Goal: Information Seeking & Learning: Learn about a topic

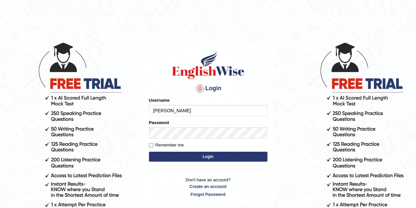
type input "sabindra"
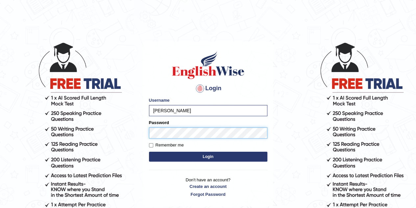
click at [149, 151] on button "Login" at bounding box center [208, 156] width 118 height 10
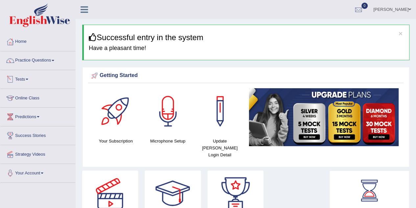
click at [28, 82] on link "Tests" at bounding box center [37, 78] width 75 height 16
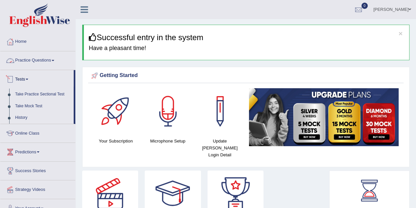
click at [40, 61] on link "Practice Questions" at bounding box center [37, 59] width 75 height 16
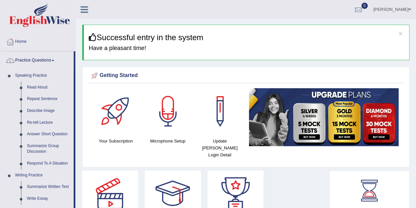
drag, startPoint x: 74, startPoint y: 77, endPoint x: 74, endPoint y: 112, distance: 35.8
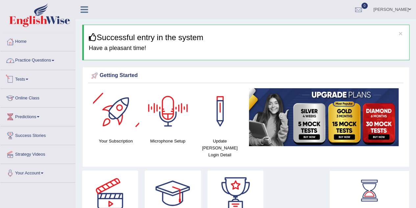
click at [55, 63] on link "Practice Questions" at bounding box center [37, 59] width 75 height 16
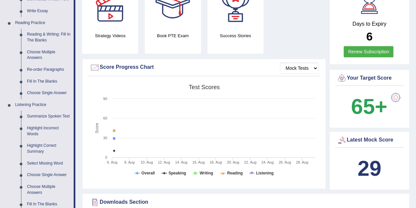
scroll to position [191, 0]
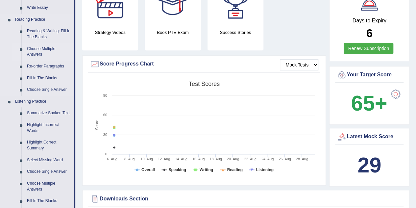
click at [35, 50] on link "Choose Multiple Answers" at bounding box center [49, 51] width 50 height 17
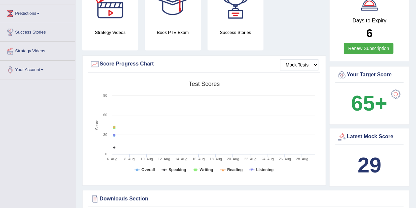
scroll to position [109, 0]
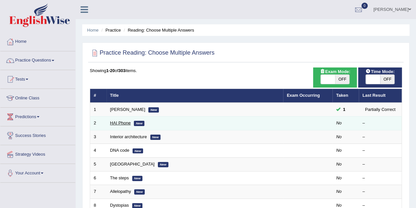
click at [121, 121] on link "HAI Phone" at bounding box center [120, 122] width 21 height 5
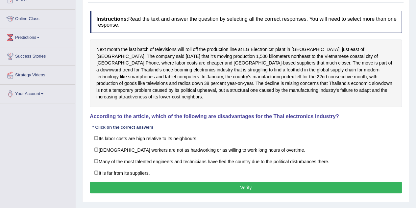
scroll to position [80, 0]
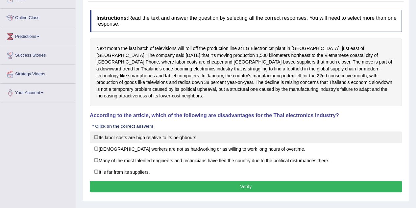
click at [99, 131] on label "Its labor costs are high relative to its neighbours." at bounding box center [246, 137] width 312 height 12
checkbox input "true"
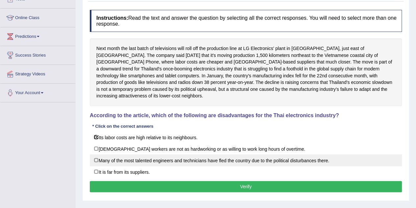
click at [98, 156] on label "Many of the most talented engineers and technicians have fled the country due t…" at bounding box center [246, 160] width 312 height 12
checkbox input "true"
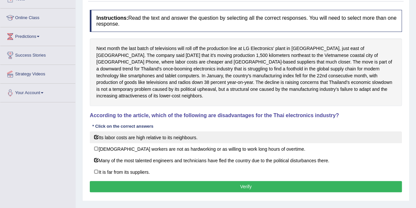
click at [95, 131] on label "Its labor costs are high relative to its neighbours." at bounding box center [246, 137] width 312 height 12
checkbox input "false"
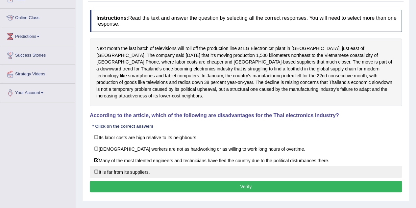
click at [93, 166] on label "It is far from its suppliers." at bounding box center [246, 172] width 312 height 12
checkbox input "true"
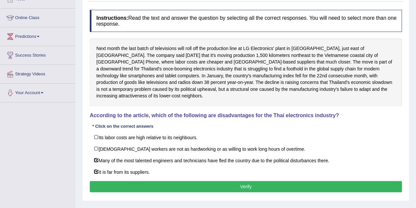
click at [156, 181] on button "Verify" at bounding box center [246, 186] width 312 height 11
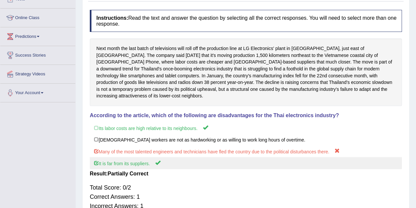
click at [137, 158] on label "It is far from its suppliers." at bounding box center [246, 163] width 312 height 12
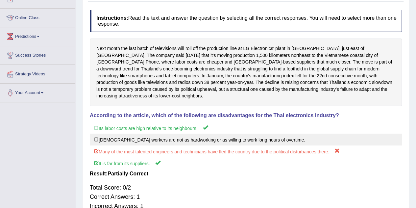
click at [137, 133] on label "Thai workers are not as hardworking or as willing to work long hours of overtim…" at bounding box center [246, 139] width 312 height 12
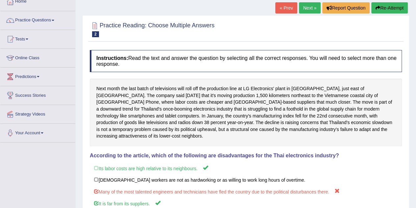
scroll to position [39, 0]
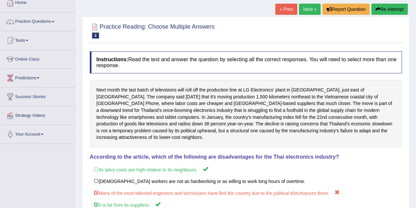
click at [305, 13] on link "Next »" at bounding box center [310, 9] width 22 height 11
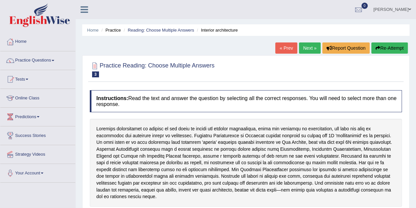
click at [113, 28] on li "Practice" at bounding box center [110, 30] width 21 height 6
click at [16, 63] on link "Practice Questions" at bounding box center [37, 59] width 75 height 16
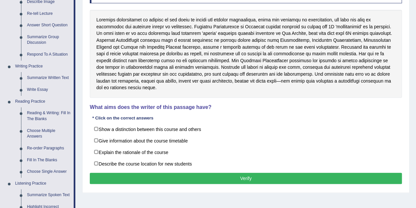
scroll to position [114, 0]
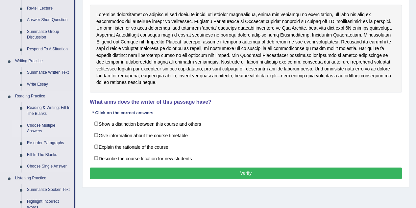
click at [36, 130] on link "Choose Multiple Answers" at bounding box center [49, 128] width 50 height 17
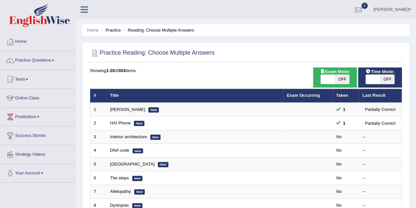
click at [330, 81] on span at bounding box center [327, 79] width 14 height 9
checkbox input "true"
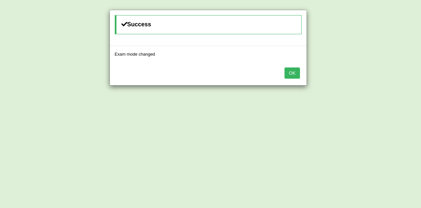
click at [294, 70] on button "OK" at bounding box center [291, 72] width 15 height 11
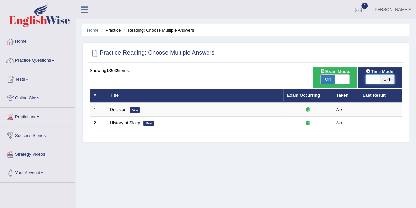
click at [377, 79] on span at bounding box center [372, 79] width 14 height 9
checkbox input "true"
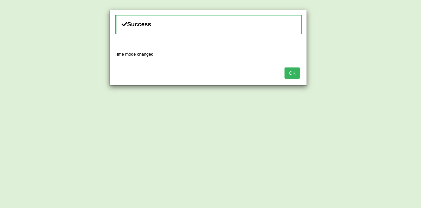
click at [287, 75] on button "OK" at bounding box center [291, 72] width 15 height 11
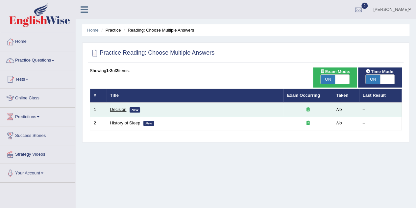
click at [118, 109] on link "Decision" at bounding box center [118, 109] width 16 height 5
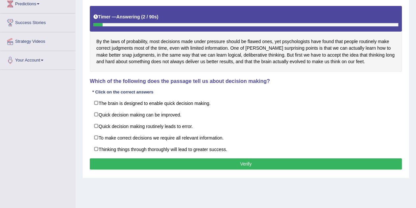
scroll to position [120, 0]
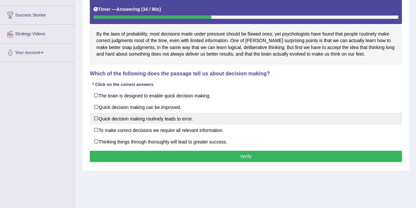
click at [126, 115] on label "Quick decision making routinely leads to error." at bounding box center [246, 118] width 312 height 12
checkbox input "true"
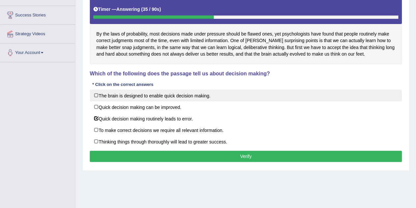
click at [119, 98] on label "The brain is designed to enable quick decision making." at bounding box center [246, 95] width 312 height 12
checkbox input "true"
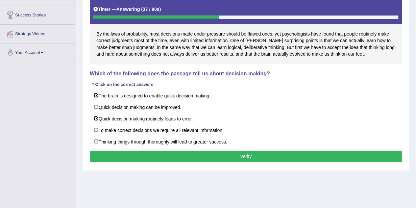
click at [178, 151] on button "Verify" at bounding box center [246, 156] width 312 height 11
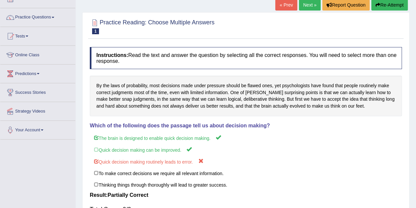
scroll to position [28, 0]
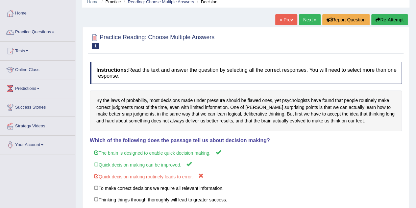
click at [305, 21] on link "Next »" at bounding box center [310, 19] width 22 height 11
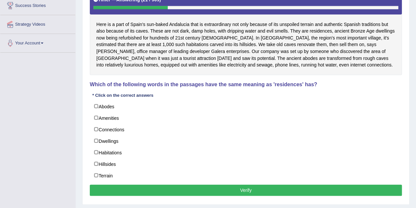
scroll to position [132, 0]
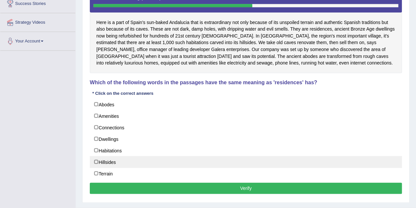
click at [97, 161] on label "Hillsides" at bounding box center [246, 162] width 312 height 12
checkbox input "true"
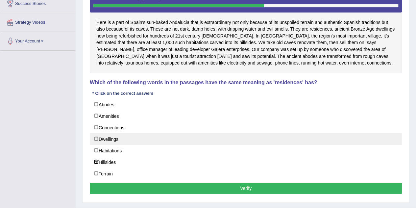
click at [97, 138] on label "Dwellings" at bounding box center [246, 139] width 312 height 12
checkbox input "true"
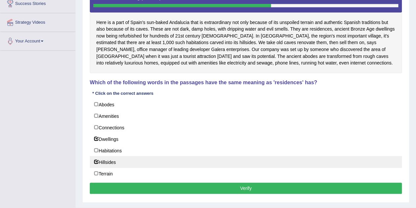
click at [98, 160] on label "Hillsides" at bounding box center [246, 162] width 312 height 12
click at [95, 157] on label "Hillsides" at bounding box center [246, 162] width 312 height 12
checkbox input "true"
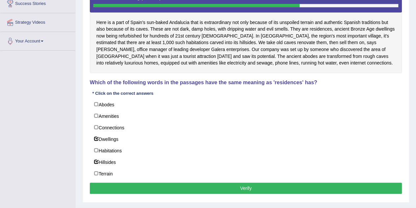
click at [171, 183] on button "Verify" at bounding box center [246, 187] width 312 height 11
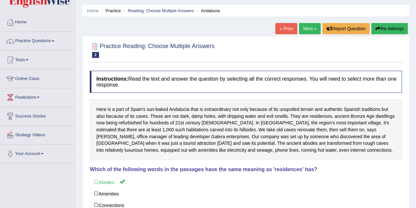
scroll to position [18, 0]
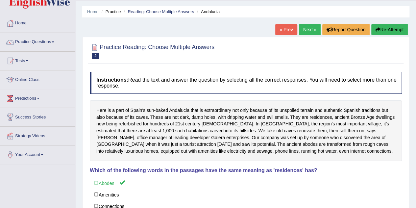
click at [304, 33] on link "Next »" at bounding box center [310, 29] width 22 height 11
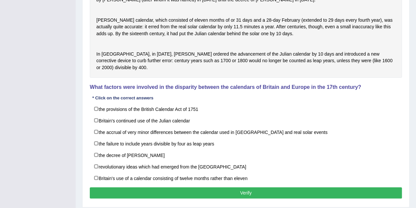
scroll to position [223, 0]
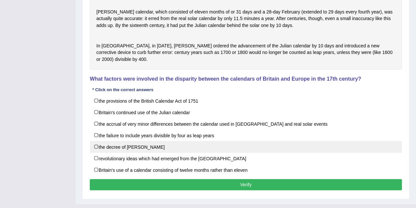
click at [98, 152] on label "the decree of [PERSON_NAME]" at bounding box center [246, 147] width 312 height 12
checkbox input "true"
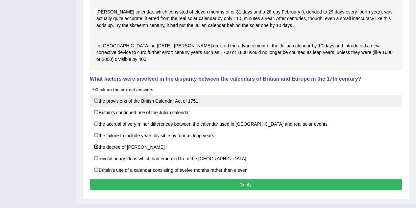
click at [94, 106] on label "the provisions of the British Calendar Act of 1751" at bounding box center [246, 101] width 312 height 12
checkbox input "true"
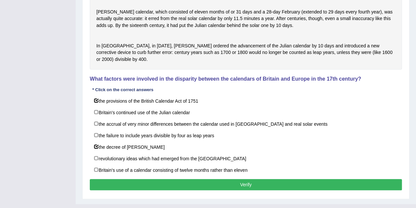
click at [167, 190] on button "Verify" at bounding box center [246, 184] width 312 height 11
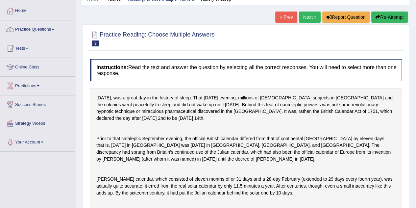
scroll to position [27, 0]
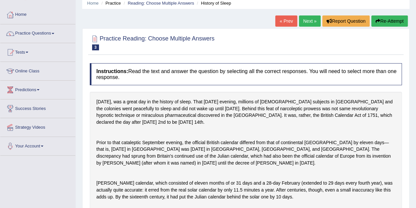
click at [312, 19] on link "Next »" at bounding box center [310, 20] width 22 height 11
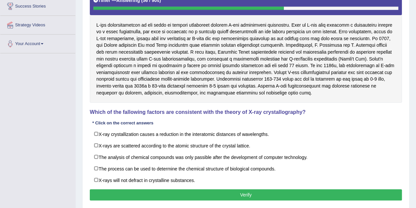
scroll to position [131, 0]
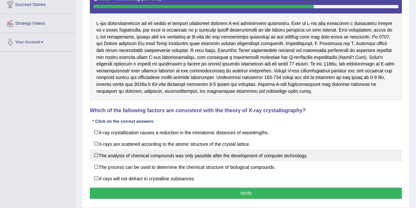
click at [95, 155] on label "The analysis of chemical compounds was only passible after the development of c…" at bounding box center [246, 155] width 312 height 12
checkbox input "true"
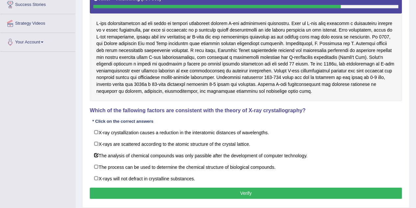
click at [175, 195] on button "Verify" at bounding box center [246, 192] width 312 height 11
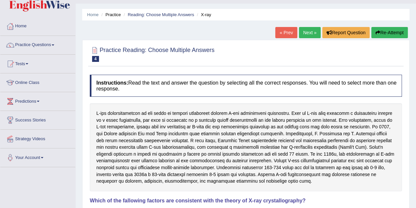
scroll to position [7, 0]
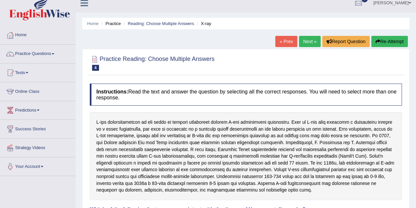
click at [308, 40] on link "Next »" at bounding box center [310, 41] width 22 height 11
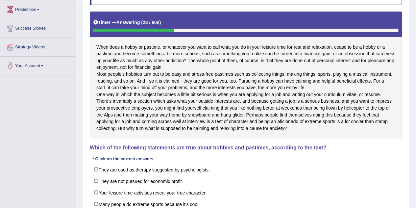
scroll to position [103, 0]
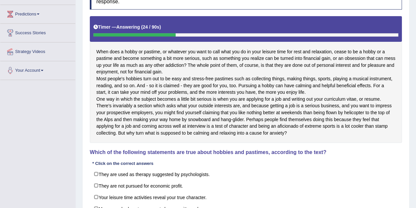
click at [415, 101] on html "Toggle navigation Home Practice Questions Speaking Practice Read Aloud Repeat S…" at bounding box center [208, 1] width 416 height 208
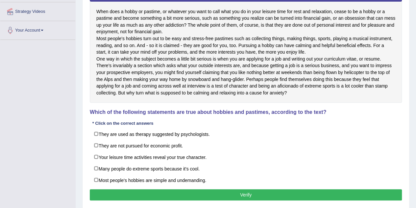
scroll to position [149, 0]
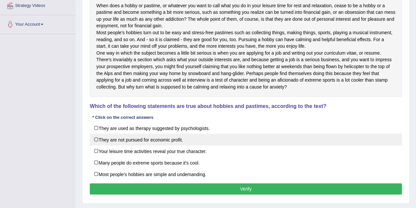
click at [95, 145] on label "They are not pursued for economic profit." at bounding box center [246, 139] width 312 height 12
checkbox input "false"
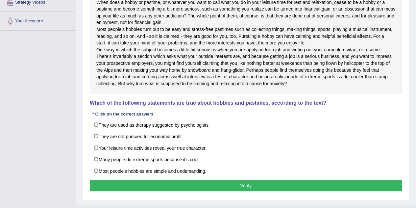
scroll to position [153, 0]
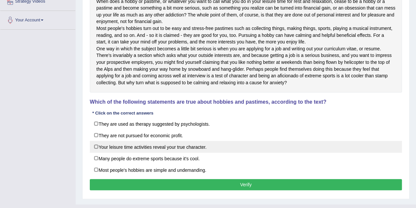
click at [97, 152] on label "Your leisure time activities reveal your true character." at bounding box center [246, 147] width 312 height 12
checkbox input "true"
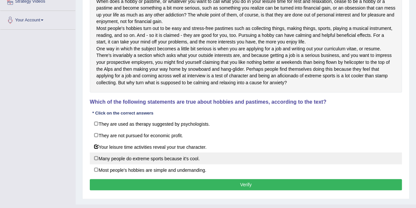
click at [99, 164] on label "Many people do extreme sports because it's cool." at bounding box center [246, 158] width 312 height 12
checkbox input "true"
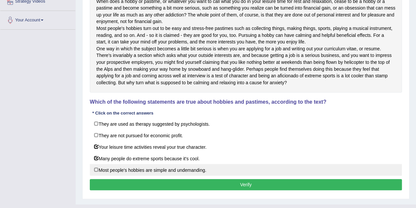
click at [120, 175] on label "Most people's hobbies are simple and undemanding." at bounding box center [246, 170] width 312 height 12
checkbox input "true"
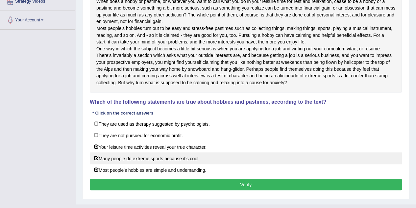
click at [114, 164] on label "Many people do extreme sports because it's cool." at bounding box center [246, 158] width 312 height 12
checkbox input "false"
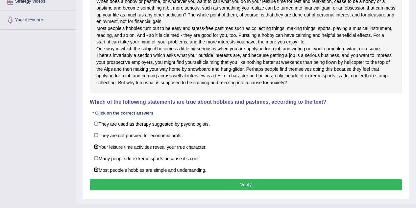
click at [145, 190] on button "Verify" at bounding box center [246, 184] width 312 height 11
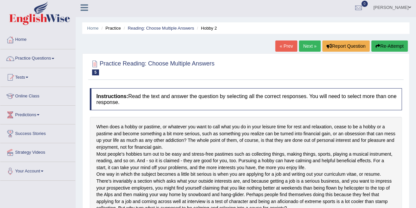
scroll to position [0, 0]
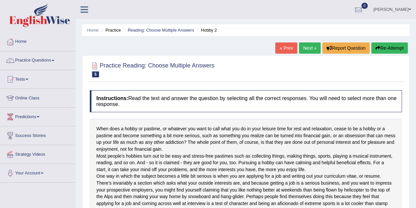
click at [308, 49] on link "Next »" at bounding box center [310, 47] width 22 height 11
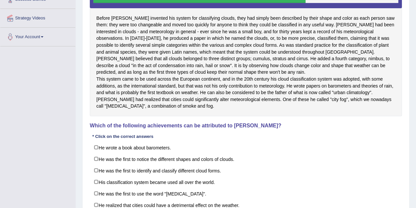
scroll to position [135, 0]
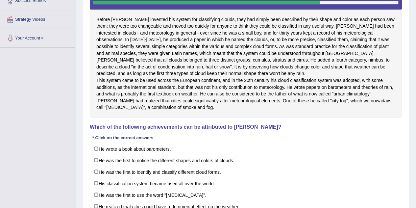
drag, startPoint x: 0, startPoint y: 0, endPoint x: 412, endPoint y: 97, distance: 423.4
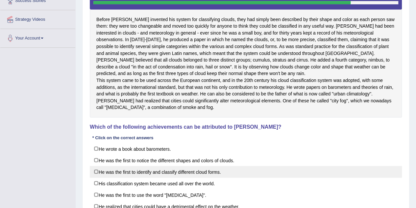
click at [95, 177] on label "He was the first to identify and classify different cloud forms." at bounding box center [246, 172] width 312 height 12
checkbox input "true"
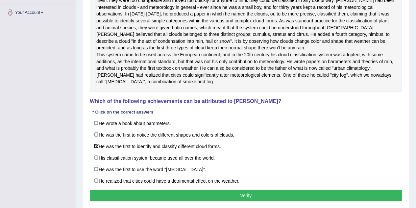
scroll to position [170, 0]
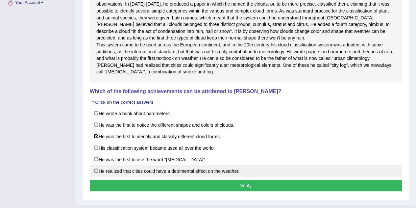
click at [103, 176] on label "He realized that cities could have a detrimental effect on the weather." at bounding box center [246, 171] width 312 height 12
checkbox input "true"
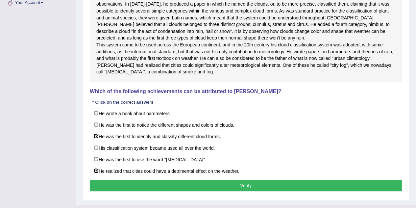
click at [159, 191] on button "Verify" at bounding box center [246, 185] width 312 height 11
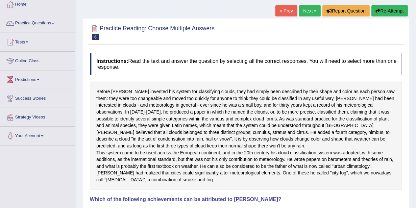
scroll to position [0, 0]
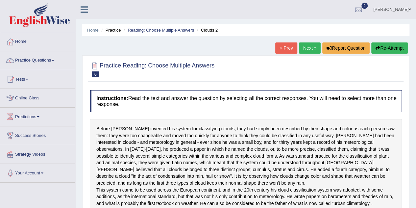
click at [304, 48] on link "Next »" at bounding box center [310, 47] width 22 height 11
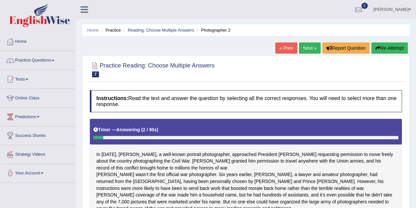
click at [415, 85] on div "Home Practice Reading: Choose Multiple Answers Photographer 2 « Prev Next » Rep…" at bounding box center [246, 165] width 340 height 330
drag, startPoint x: 415, startPoint y: 85, endPoint x: 420, endPoint y: 78, distance: 8.9
click at [415, 78] on html "Toggle navigation Home Practice Questions Speaking Practice Read Aloud Repeat S…" at bounding box center [208, 104] width 416 height 208
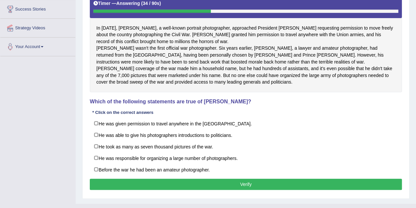
scroll to position [129, 0]
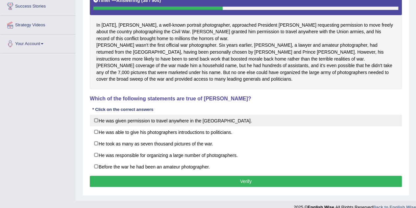
click at [96, 126] on label "He was given permission to travel anywhere in the US." at bounding box center [246, 120] width 312 height 12
checkbox input "true"
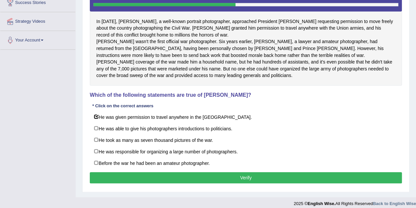
scroll to position [131, 0]
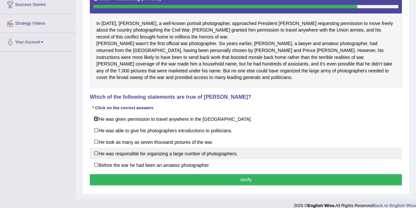
click at [98, 159] on label "He was responsible for organizing a large number of photographers." at bounding box center [246, 153] width 312 height 12
checkbox input "true"
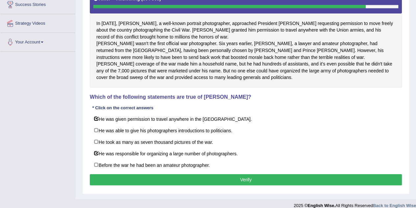
click at [178, 185] on button "Verify" at bounding box center [246, 179] width 312 height 11
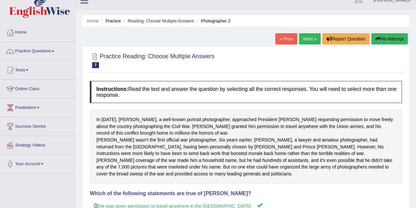
scroll to position [0, 0]
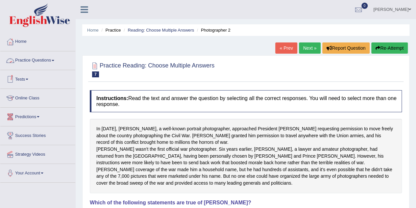
click at [53, 61] on link "Practice Questions" at bounding box center [37, 59] width 75 height 16
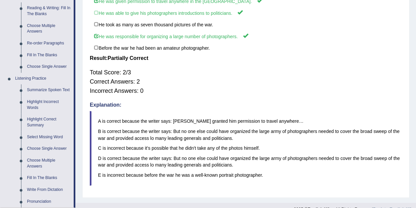
scroll to position [211, 0]
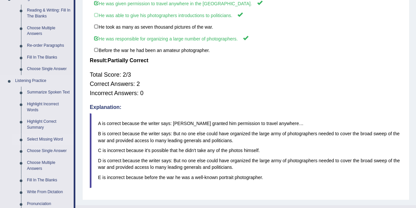
click at [41, 139] on link "Select Missing Word" at bounding box center [49, 139] width 50 height 12
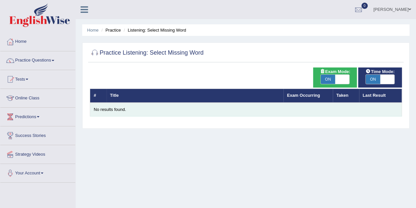
click at [107, 111] on div "No results found." at bounding box center [246, 109] width 304 height 6
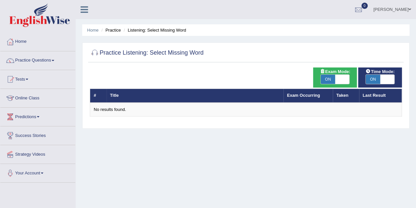
click at [379, 81] on span "ON" at bounding box center [372, 79] width 14 height 9
checkbox input "false"
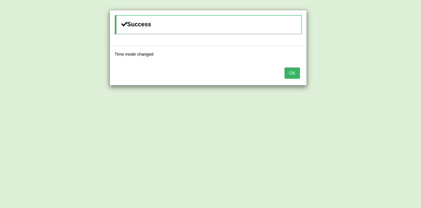
click at [299, 80] on div "OK" at bounding box center [208, 73] width 197 height 23
click at [298, 80] on div "OK" at bounding box center [208, 73] width 197 height 23
click at [295, 72] on button "OK" at bounding box center [291, 72] width 15 height 11
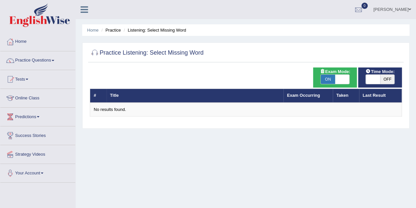
click at [342, 79] on span at bounding box center [342, 79] width 14 height 9
checkbox input "false"
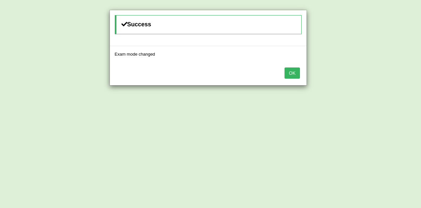
click at [291, 71] on button "OK" at bounding box center [291, 72] width 15 height 11
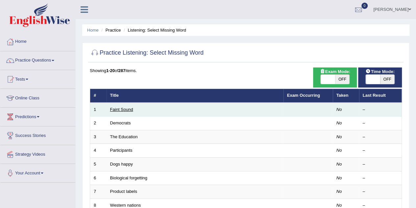
click at [122, 108] on link "Faint Sound" at bounding box center [121, 109] width 23 height 5
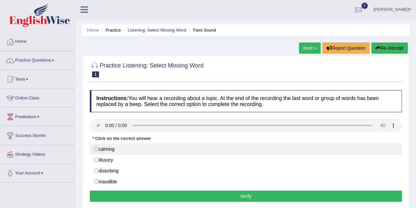
click at [100, 151] on label "calming" at bounding box center [246, 148] width 312 height 11
radio input "true"
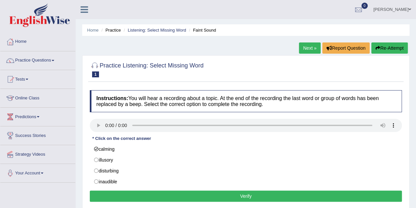
click at [166, 192] on button "Verify" at bounding box center [246, 195] width 312 height 11
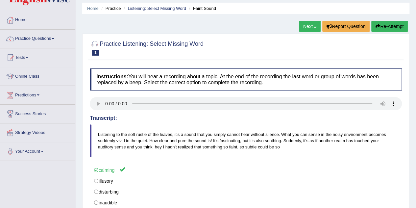
scroll to position [17, 0]
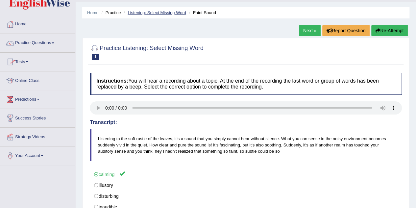
click at [172, 12] on link "Listening: Select Missing Word" at bounding box center [157, 12] width 58 height 5
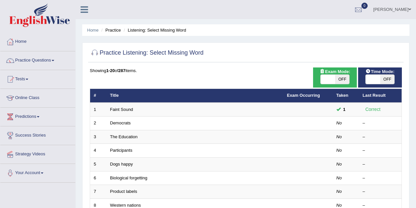
click at [330, 79] on span at bounding box center [327, 79] width 14 height 9
checkbox input "true"
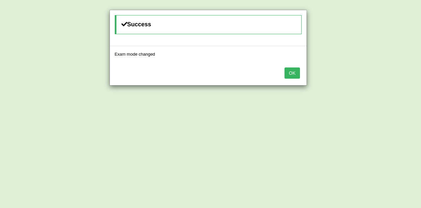
click at [296, 75] on button "OK" at bounding box center [291, 72] width 15 height 11
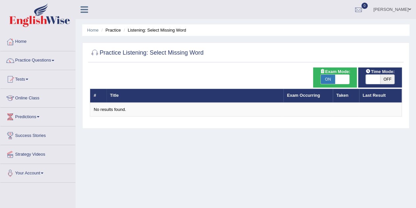
click at [374, 80] on span at bounding box center [372, 79] width 14 height 9
click at [385, 79] on span "OFF" at bounding box center [387, 79] width 14 height 9
checkbox input "true"
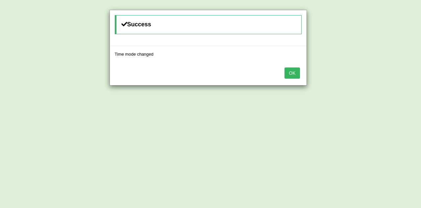
click at [290, 70] on button "OK" at bounding box center [291, 72] width 15 height 11
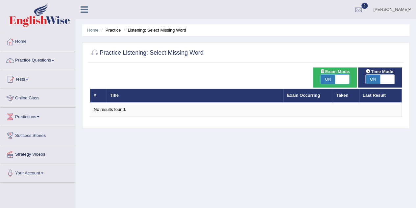
click at [341, 77] on span at bounding box center [342, 79] width 14 height 9
checkbox input "false"
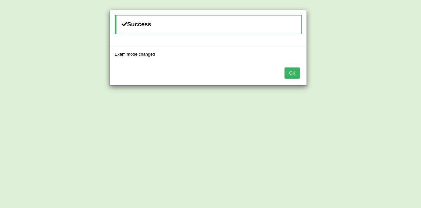
click at [290, 75] on button "OK" at bounding box center [291, 72] width 15 height 11
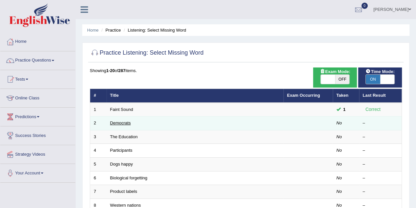
click at [122, 120] on link "Democrats" at bounding box center [120, 122] width 21 height 5
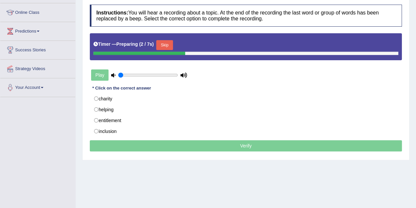
scroll to position [87, 0]
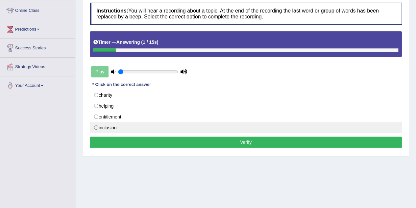
click at [113, 125] on label "inclusion" at bounding box center [246, 127] width 312 height 11
radio input "true"
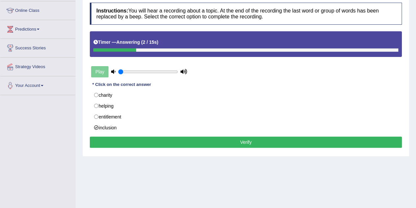
click at [169, 142] on button "Verify" at bounding box center [246, 141] width 312 height 11
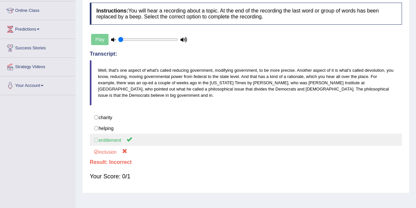
click at [129, 134] on label "entitlement" at bounding box center [246, 139] width 312 height 12
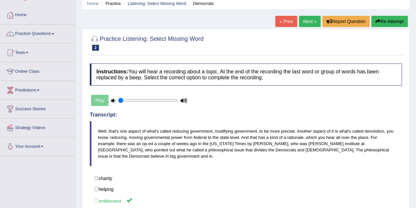
scroll to position [26, 0]
click at [310, 25] on link "Next »" at bounding box center [310, 21] width 22 height 11
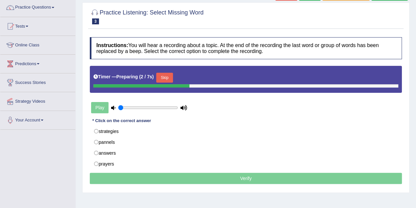
scroll to position [57, 0]
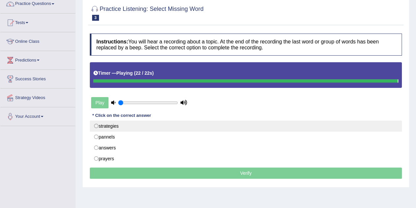
click at [97, 125] on label "strategies" at bounding box center [246, 125] width 312 height 11
radio input "true"
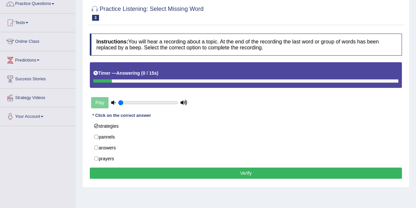
click at [206, 169] on button "Verify" at bounding box center [246, 172] width 312 height 11
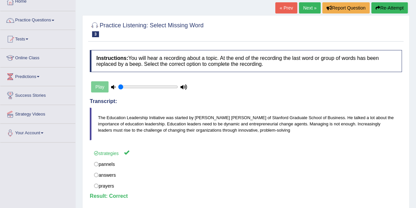
scroll to position [40, 0]
click at [306, 6] on link "Next »" at bounding box center [310, 8] width 22 height 11
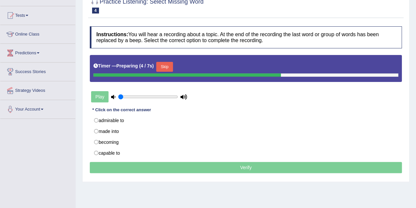
scroll to position [62, 0]
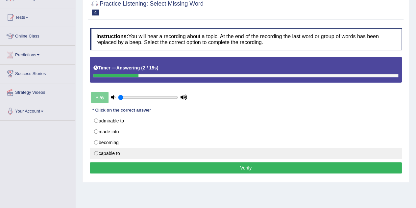
click at [91, 152] on label "capable to" at bounding box center [246, 153] width 312 height 11
radio input "true"
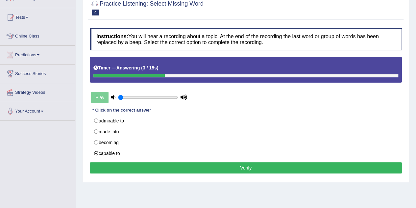
click at [185, 165] on button "Verify" at bounding box center [246, 167] width 312 height 11
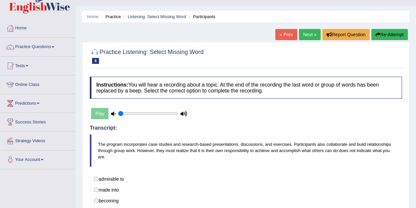
scroll to position [11, 0]
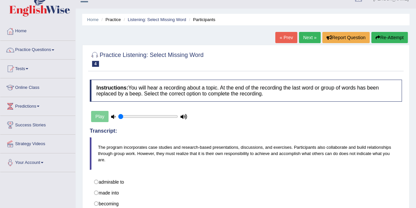
click at [311, 39] on link "Next »" at bounding box center [310, 37] width 22 height 11
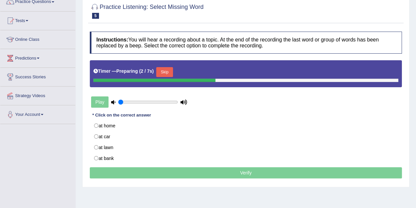
scroll to position [67, 0]
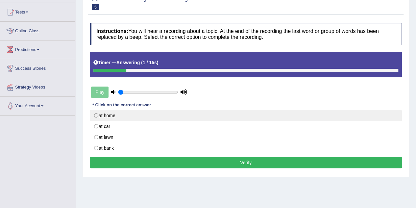
click at [111, 118] on label "at home" at bounding box center [246, 115] width 312 height 11
radio input "true"
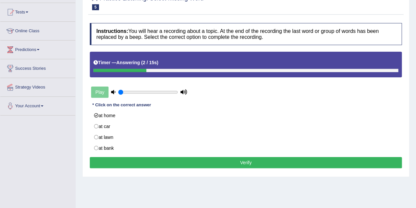
click at [193, 159] on button "Verify" at bounding box center [246, 162] width 312 height 11
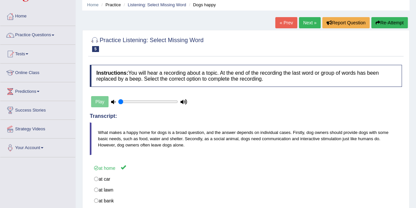
scroll to position [3, 0]
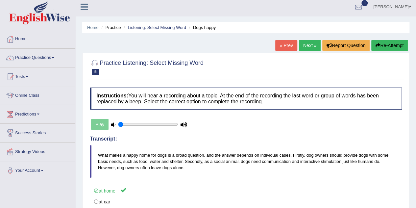
click at [312, 49] on link "Next »" at bounding box center [310, 45] width 22 height 11
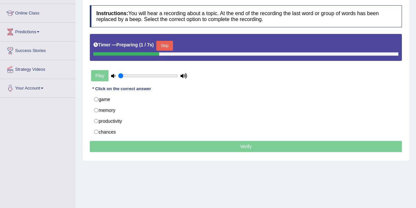
scroll to position [88, 0]
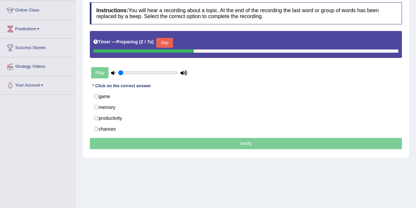
click at [415, 118] on html "Toggle navigation Home Practice Questions Speaking Practice Read Aloud Repeat S…" at bounding box center [208, 16] width 416 height 208
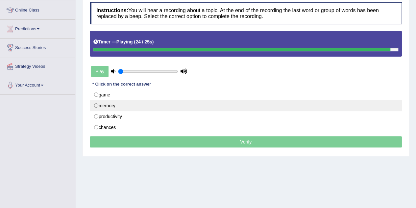
click at [96, 102] on label "memory" at bounding box center [246, 105] width 312 height 11
radio input "true"
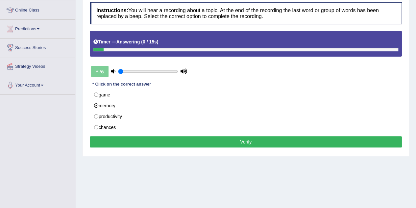
click at [202, 138] on button "Verify" at bounding box center [246, 141] width 312 height 11
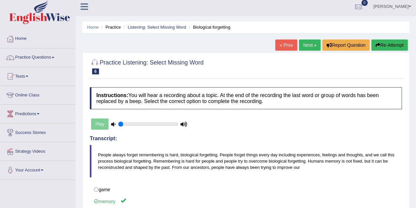
scroll to position [2, 0]
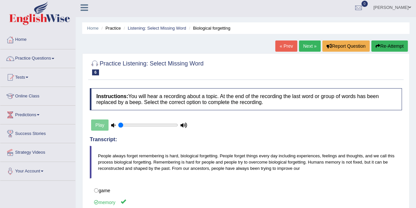
click at [304, 44] on link "Next »" at bounding box center [310, 45] width 22 height 11
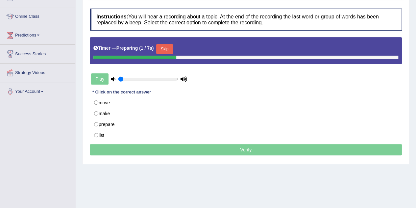
scroll to position [82, 0]
click at [415, 123] on html "Toggle navigation Home Practice Questions Speaking Practice Read Aloud Repeat S…" at bounding box center [208, 22] width 416 height 208
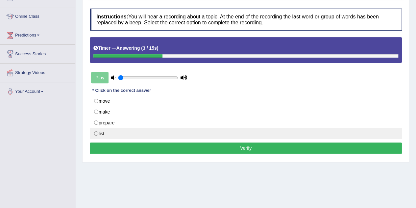
click at [90, 134] on label "list" at bounding box center [246, 133] width 312 height 11
radio input "true"
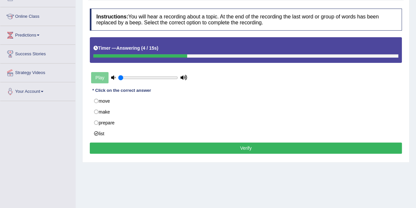
click at [190, 149] on button "Verify" at bounding box center [246, 147] width 312 height 11
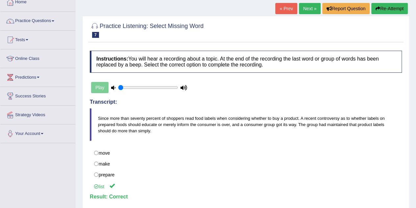
scroll to position [36, 0]
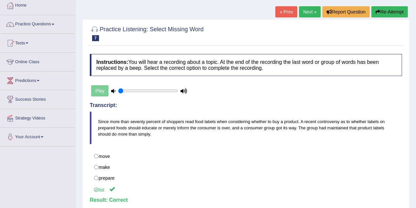
click at [308, 12] on link "Next »" at bounding box center [310, 11] width 22 height 11
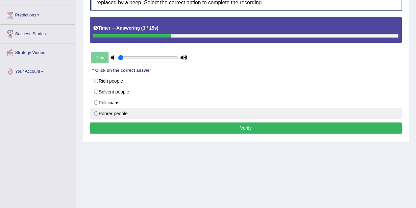
click at [94, 114] on label "Poorer people" at bounding box center [246, 113] width 312 height 11
radio input "true"
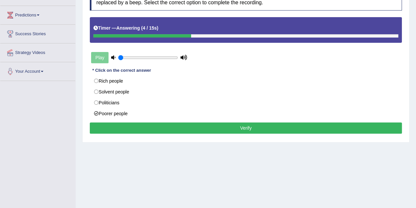
click at [174, 129] on button "Verify" at bounding box center [246, 127] width 312 height 11
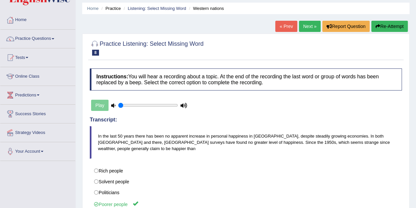
scroll to position [16, 0]
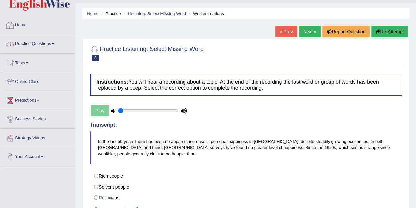
click at [35, 50] on link "Practice Questions" at bounding box center [37, 43] width 75 height 16
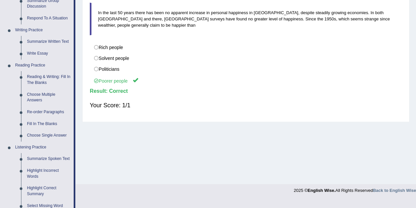
scroll to position [162, 0]
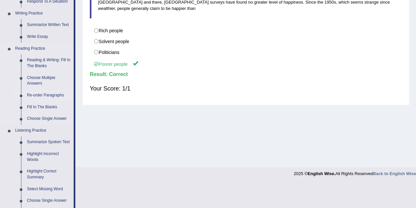
click at [49, 95] on link "Re-order Paragraphs" at bounding box center [49, 95] width 50 height 12
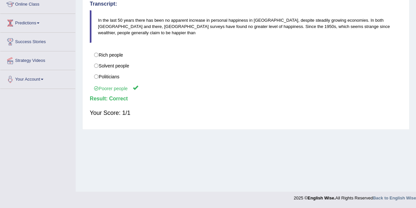
scroll to position [97, 0]
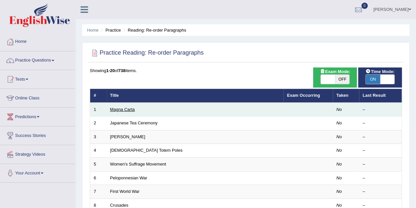
click at [112, 109] on link "Magna Carta" at bounding box center [122, 109] width 25 height 5
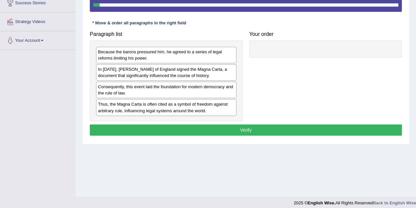
scroll to position [134, 0]
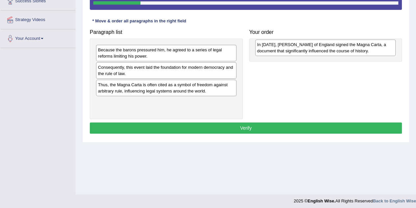
drag, startPoint x: 119, startPoint y: 70, endPoint x: 277, endPoint y: 48, distance: 160.0
click at [277, 48] on div "In [DATE], [PERSON_NAME] of England signed the Magna Carta, a document that sig…" at bounding box center [325, 47] width 140 height 16
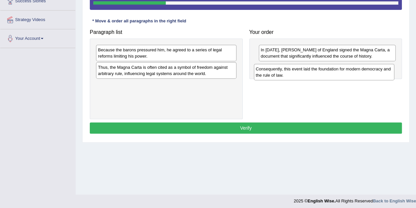
drag, startPoint x: 126, startPoint y: 73, endPoint x: 284, endPoint y: 75, distance: 157.4
click at [284, 75] on div "Consequently, this event laid the foundation for modern democracy and the rule …" at bounding box center [324, 72] width 140 height 16
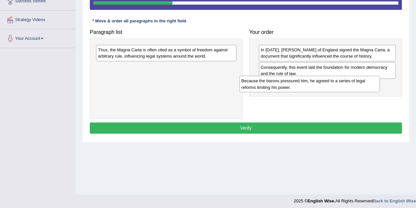
drag, startPoint x: 126, startPoint y: 56, endPoint x: 270, endPoint y: 87, distance: 147.9
click at [270, 87] on div "Because the barons pressured him, he agreed to a series of legal reforms limiti…" at bounding box center [309, 84] width 140 height 16
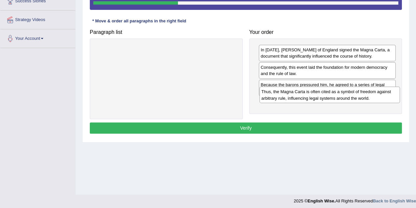
drag, startPoint x: 161, startPoint y: 51, endPoint x: 325, endPoint y: 92, distance: 168.6
click at [325, 92] on div "Thus, the Magna Carta is often cited as a symbol of freedom against arbitrary r…" at bounding box center [329, 94] width 140 height 16
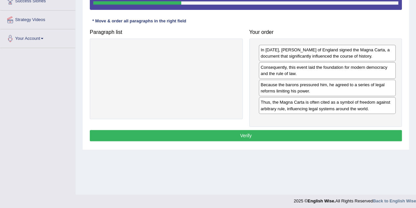
click at [261, 135] on button "Verify" at bounding box center [246, 135] width 312 height 11
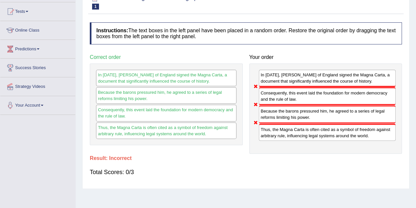
scroll to position [0, 0]
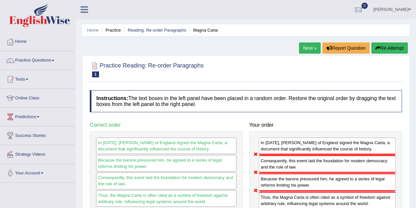
click at [384, 48] on button "Re-Attempt" at bounding box center [389, 47] width 36 height 11
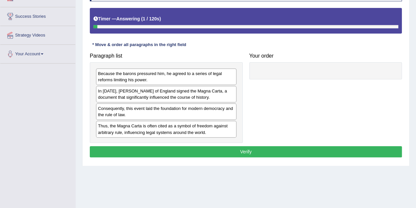
scroll to position [122, 0]
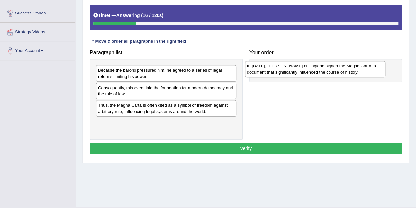
drag, startPoint x: 122, startPoint y: 91, endPoint x: 272, endPoint y: 69, distance: 151.4
click at [272, 69] on div "In [DATE], [PERSON_NAME] of England signed the Magna Carta, a document that sig…" at bounding box center [315, 69] width 140 height 16
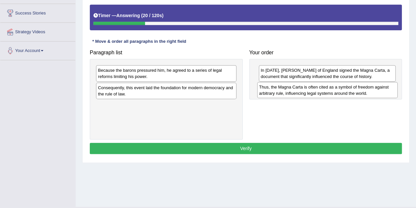
drag, startPoint x: 126, startPoint y: 108, endPoint x: 287, endPoint y: 90, distance: 162.0
click at [287, 90] on div "Thus, the Magna Carta is often cited as a symbol of freedom against arbitrary r…" at bounding box center [327, 90] width 140 height 16
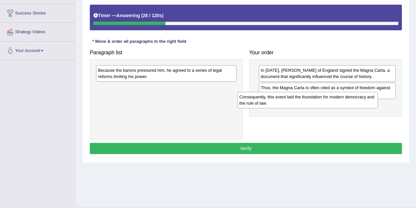
drag, startPoint x: 156, startPoint y: 91, endPoint x: 298, endPoint y: 101, distance: 141.7
click at [298, 101] on div "Consequently, this event laid the foundation for modern democracy and the rule …" at bounding box center [307, 100] width 140 height 16
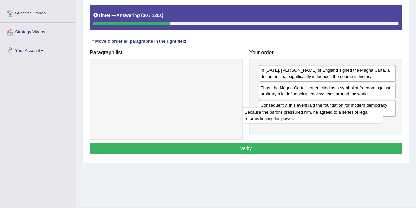
drag, startPoint x: 114, startPoint y: 72, endPoint x: 269, endPoint y: 119, distance: 161.4
click at [269, 119] on div "Because the barons pressured him, he agreed to a series of legal reforms limiti…" at bounding box center [313, 115] width 140 height 16
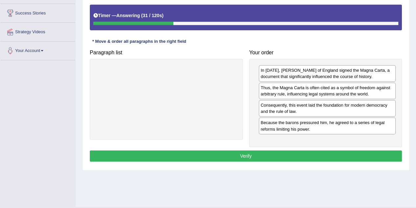
click at [247, 151] on button "Verify" at bounding box center [246, 155] width 312 height 11
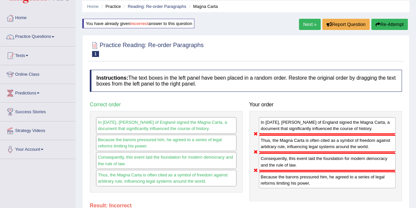
scroll to position [22, 0]
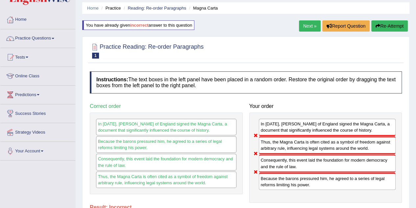
click at [385, 29] on button "Re-Attempt" at bounding box center [389, 25] width 36 height 11
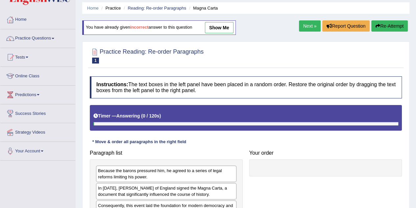
scroll to position [22, 0]
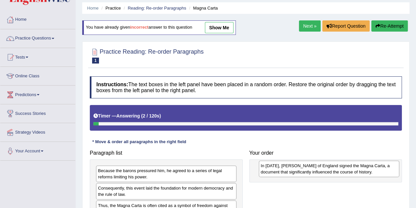
drag, startPoint x: 174, startPoint y: 191, endPoint x: 338, endPoint y: 169, distance: 164.8
click at [338, 169] on div "In [DATE], [PERSON_NAME] of England signed the Magna Carta, a document that sig…" at bounding box center [329, 168] width 140 height 16
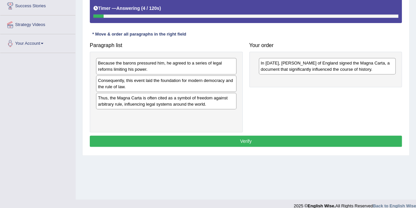
scroll to position [137, 0]
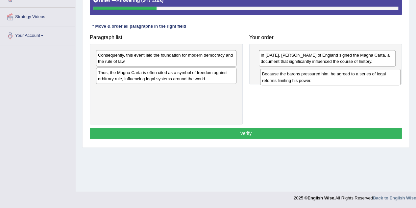
drag, startPoint x: 125, startPoint y: 54, endPoint x: 289, endPoint y: 73, distance: 165.1
click at [289, 73] on div "Because the barons pressured him, he agreed to a series of legal reforms limiti…" at bounding box center [330, 77] width 140 height 16
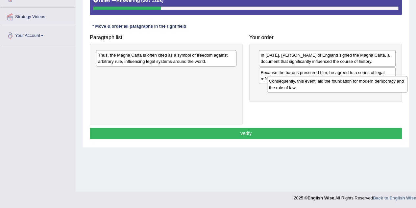
drag, startPoint x: 180, startPoint y: 61, endPoint x: 351, endPoint y: 88, distance: 172.9
click at [351, 88] on div "Consequently, this event laid the foundation for modern democracy and the rule …" at bounding box center [337, 84] width 140 height 16
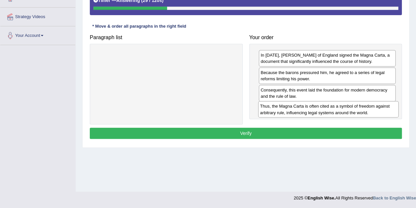
drag, startPoint x: 194, startPoint y: 59, endPoint x: 356, endPoint y: 111, distance: 170.1
click at [356, 111] on div "Thus, the Magna Carta is often cited as a symbol of freedom against arbitrary r…" at bounding box center [328, 109] width 140 height 16
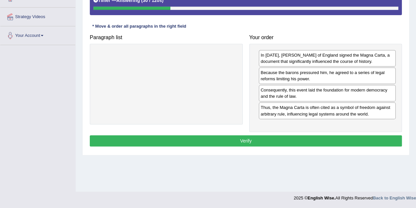
click at [258, 143] on button "Verify" at bounding box center [246, 140] width 312 height 11
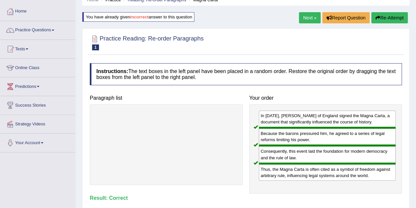
scroll to position [26, 0]
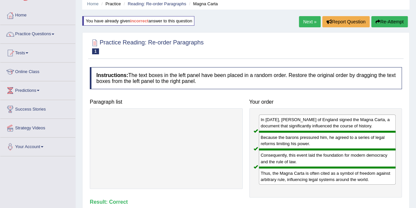
click at [307, 25] on link "Next »" at bounding box center [310, 21] width 22 height 11
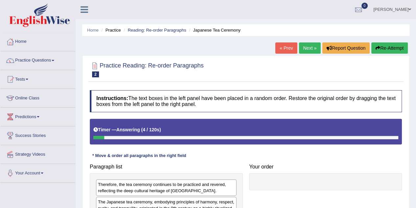
drag, startPoint x: 415, startPoint y: 76, endPoint x: 417, endPoint y: 66, distance: 10.3
click at [415, 66] on html "Toggle navigation Home Practice Questions Speaking Practice Read Aloud Repeat S…" at bounding box center [208, 104] width 416 height 208
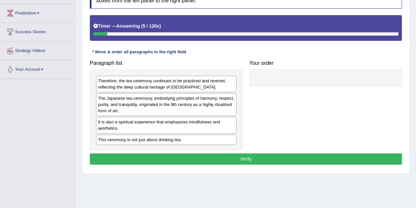
scroll to position [112, 0]
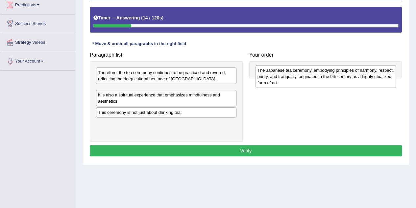
drag, startPoint x: 116, startPoint y: 102, endPoint x: 275, endPoint y: 82, distance: 160.6
click at [275, 82] on div "The Japanese tea ceremony, embodying principles of harmony, respect, purity, an…" at bounding box center [325, 76] width 140 height 23
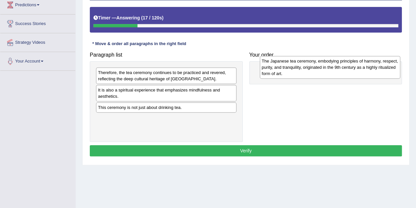
drag, startPoint x: 135, startPoint y: 97, endPoint x: 298, endPoint y: 69, distance: 166.1
click at [298, 69] on div "The Japanese tea ceremony, embodying principles of harmony, respect, purity, an…" at bounding box center [330, 67] width 140 height 23
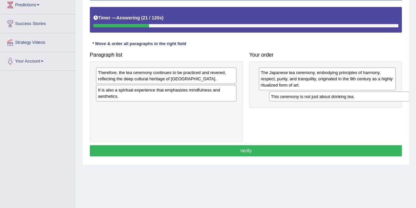
drag, startPoint x: 128, startPoint y: 107, endPoint x: 300, endPoint y: 96, distance: 173.2
click at [300, 96] on div "This ceremony is not just about drinking tea." at bounding box center [339, 96] width 140 height 10
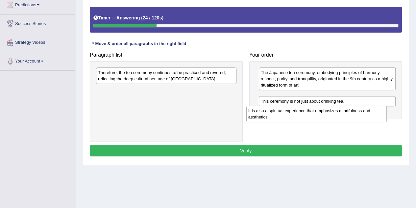
drag, startPoint x: 123, startPoint y: 95, endPoint x: 274, endPoint y: 117, distance: 152.3
click at [274, 117] on div "It is also a spiritual experience that emphasizes mindfulness and aesthetics." at bounding box center [316, 113] width 140 height 16
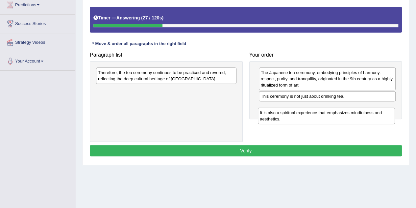
drag, startPoint x: 280, startPoint y: 101, endPoint x: 280, endPoint y: 119, distance: 17.4
click at [280, 119] on div "It is also a spiritual experience that emphasizes mindfulness and aesthetics." at bounding box center [326, 115] width 137 height 16
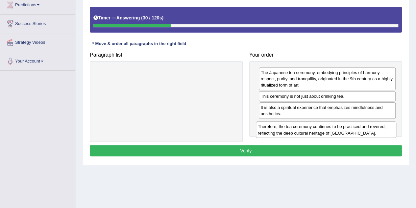
drag, startPoint x: 168, startPoint y: 77, endPoint x: 328, endPoint y: 131, distance: 168.6
click at [328, 131] on div "Therefore, the tea ceremony continues to be practiced and revered, reflecting t…" at bounding box center [326, 129] width 140 height 16
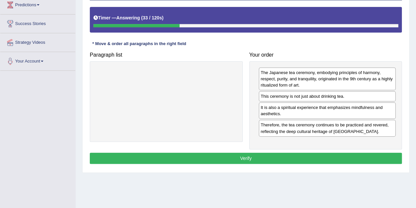
click at [254, 153] on button "Verify" at bounding box center [246, 157] width 312 height 11
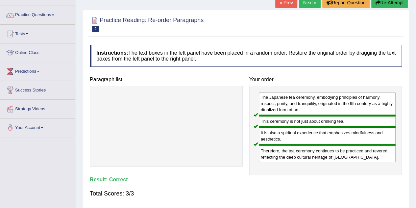
scroll to position [34, 0]
